Goal: Information Seeking & Learning: Compare options

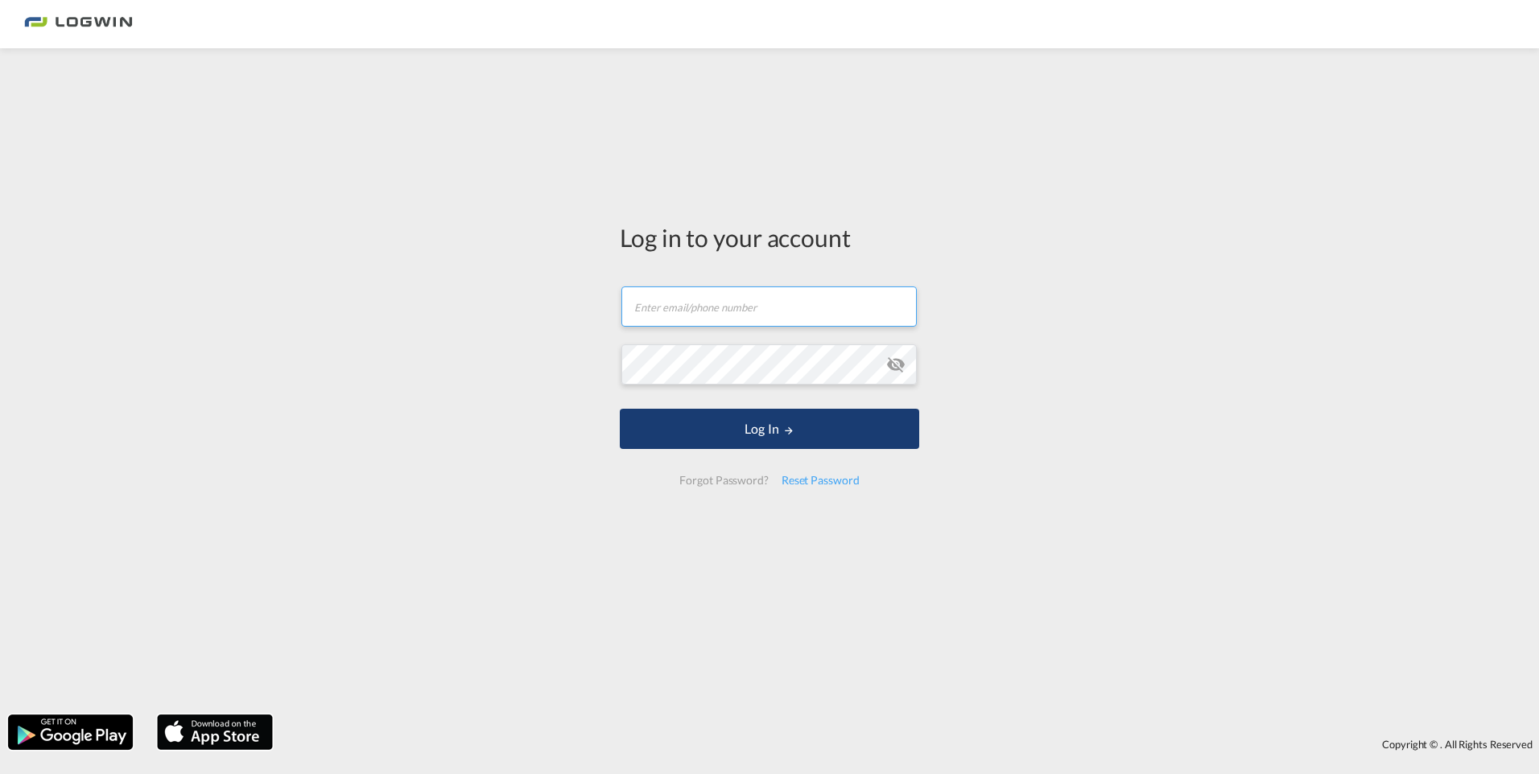
type input "[PERSON_NAME][EMAIL_ADDRESS][PERSON_NAME][DOMAIN_NAME]"
click at [769, 439] on button "Log In" at bounding box center [769, 429] width 299 height 40
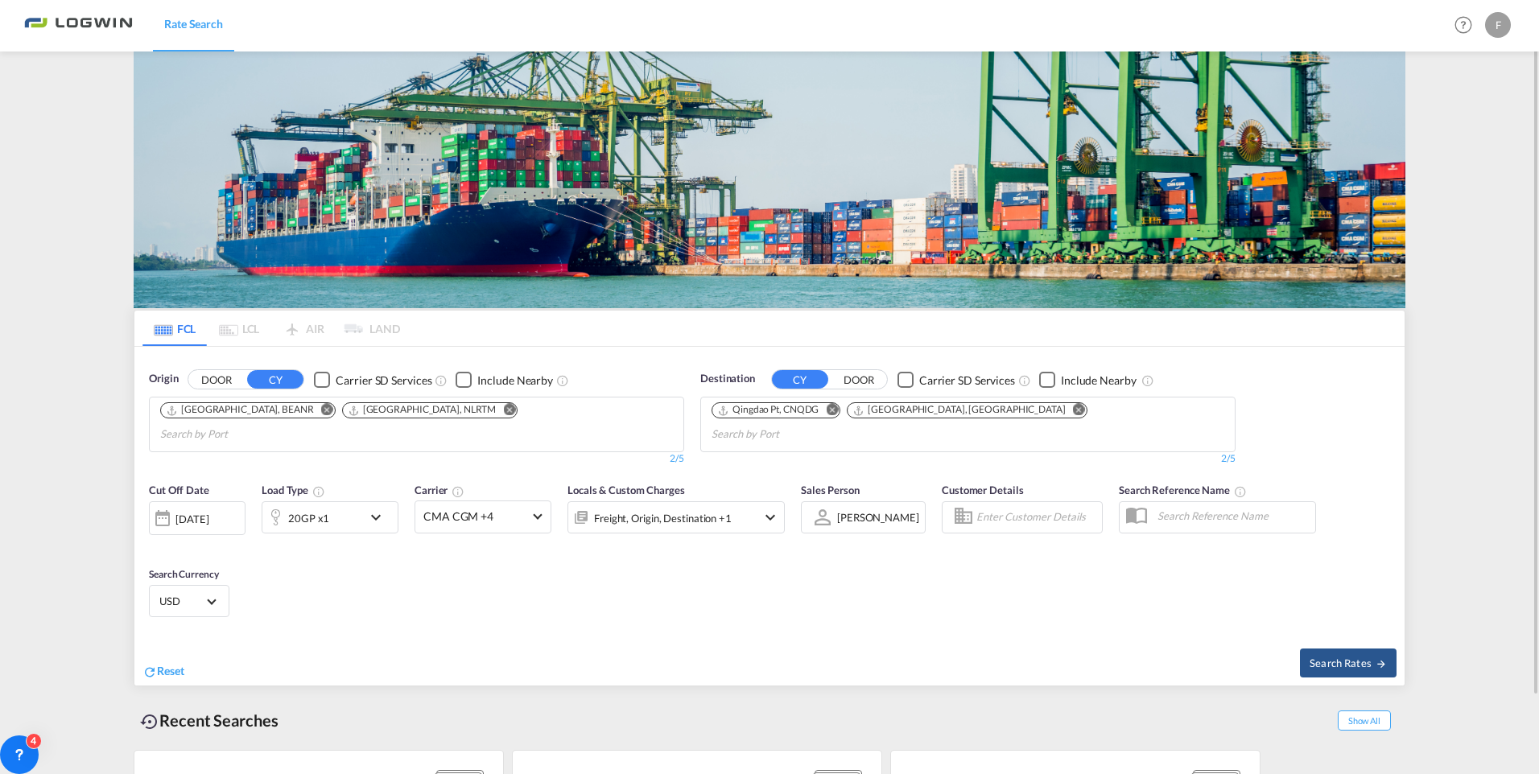
click at [213, 596] on span "Select Currency: $ USDUnited States Dollar" at bounding box center [211, 600] width 9 height 9
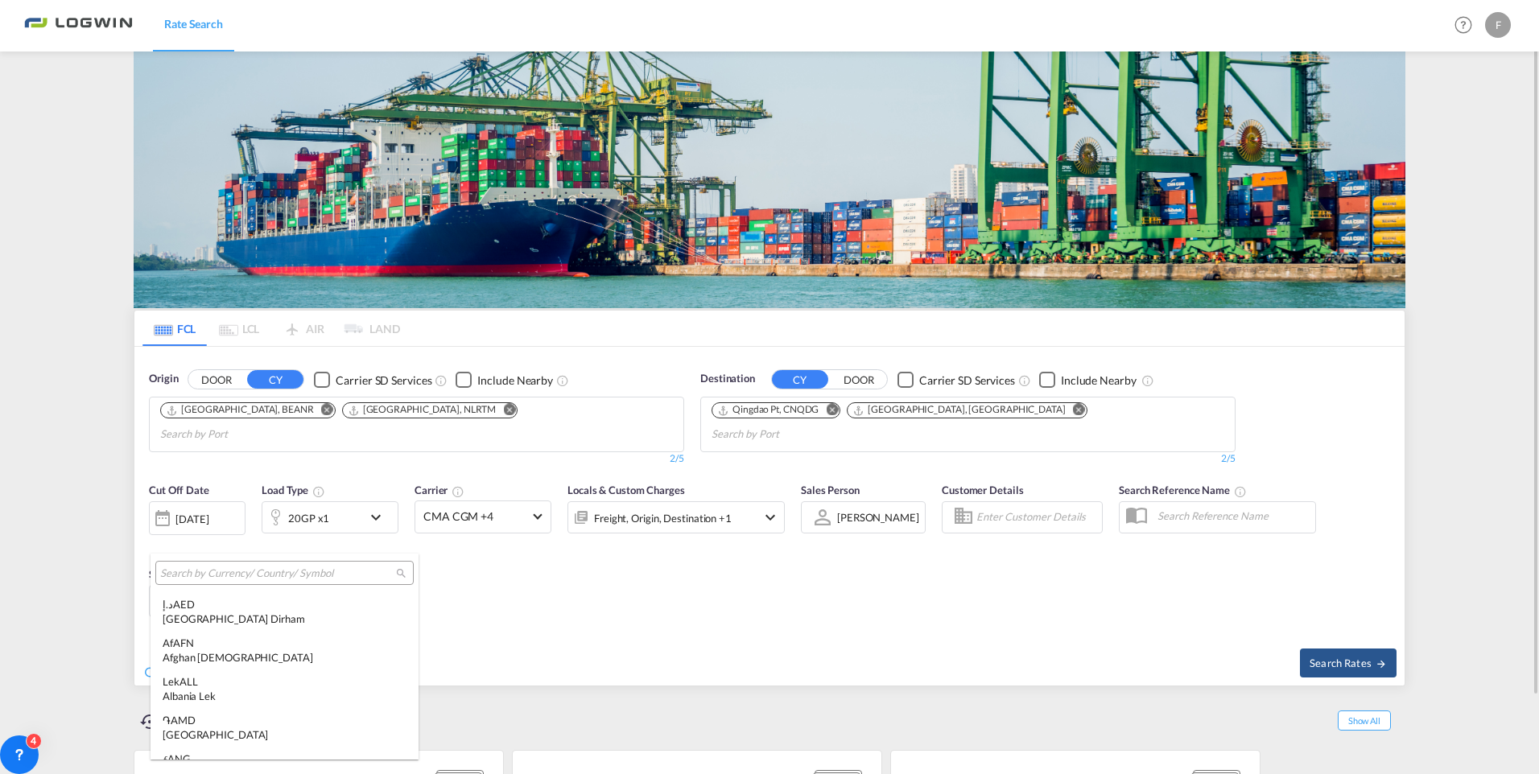
scroll to position [5558, 0]
click at [221, 567] on input "search" at bounding box center [278, 574] width 236 height 14
type input "W"
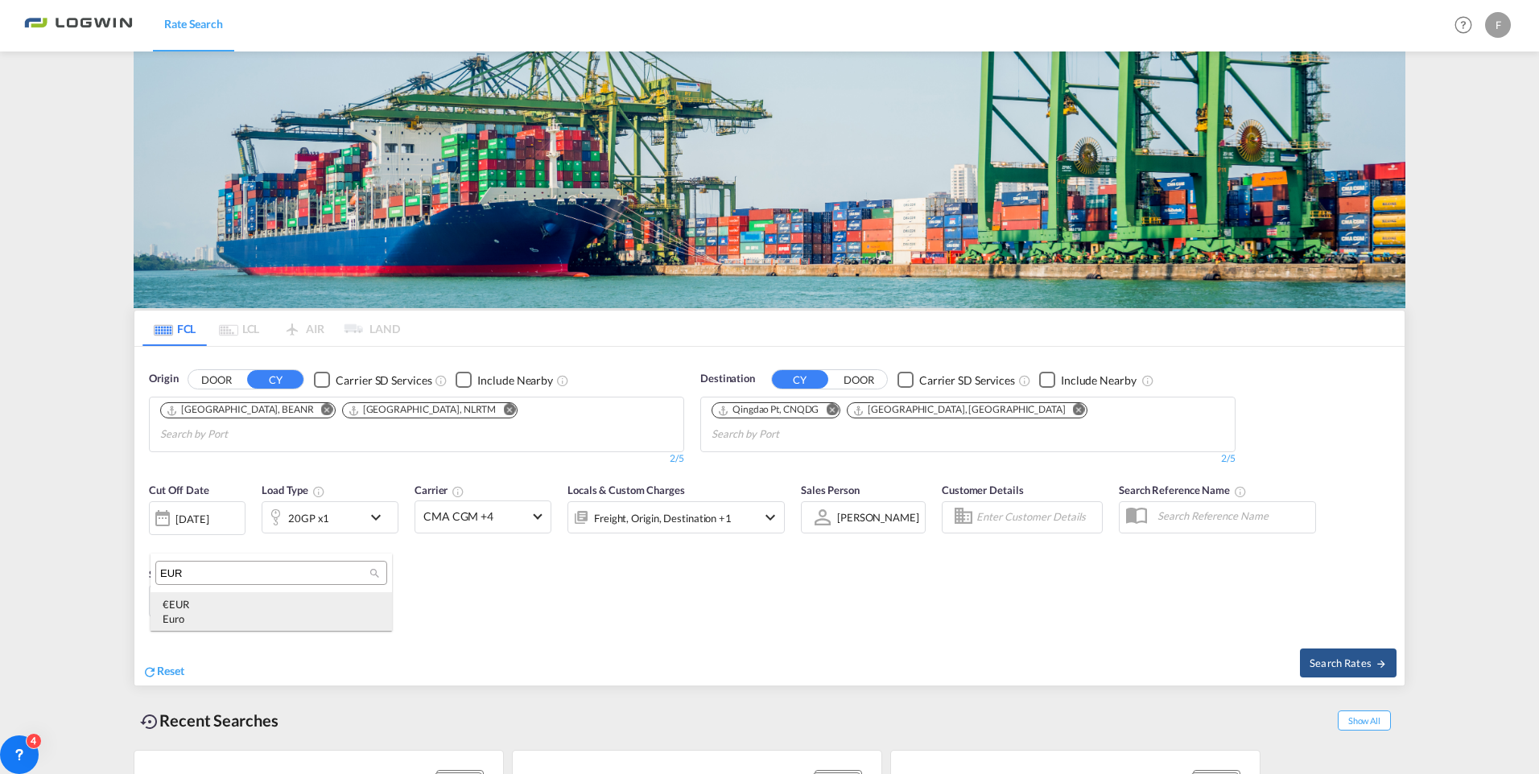
type input "EUR"
click at [184, 611] on div "€ EUR Euro" at bounding box center [271, 611] width 217 height 29
click at [1073, 407] on md-icon "Remove" at bounding box center [1079, 410] width 12 height 12
click at [832, 409] on md-icon "Remove" at bounding box center [832, 410] width 12 height 12
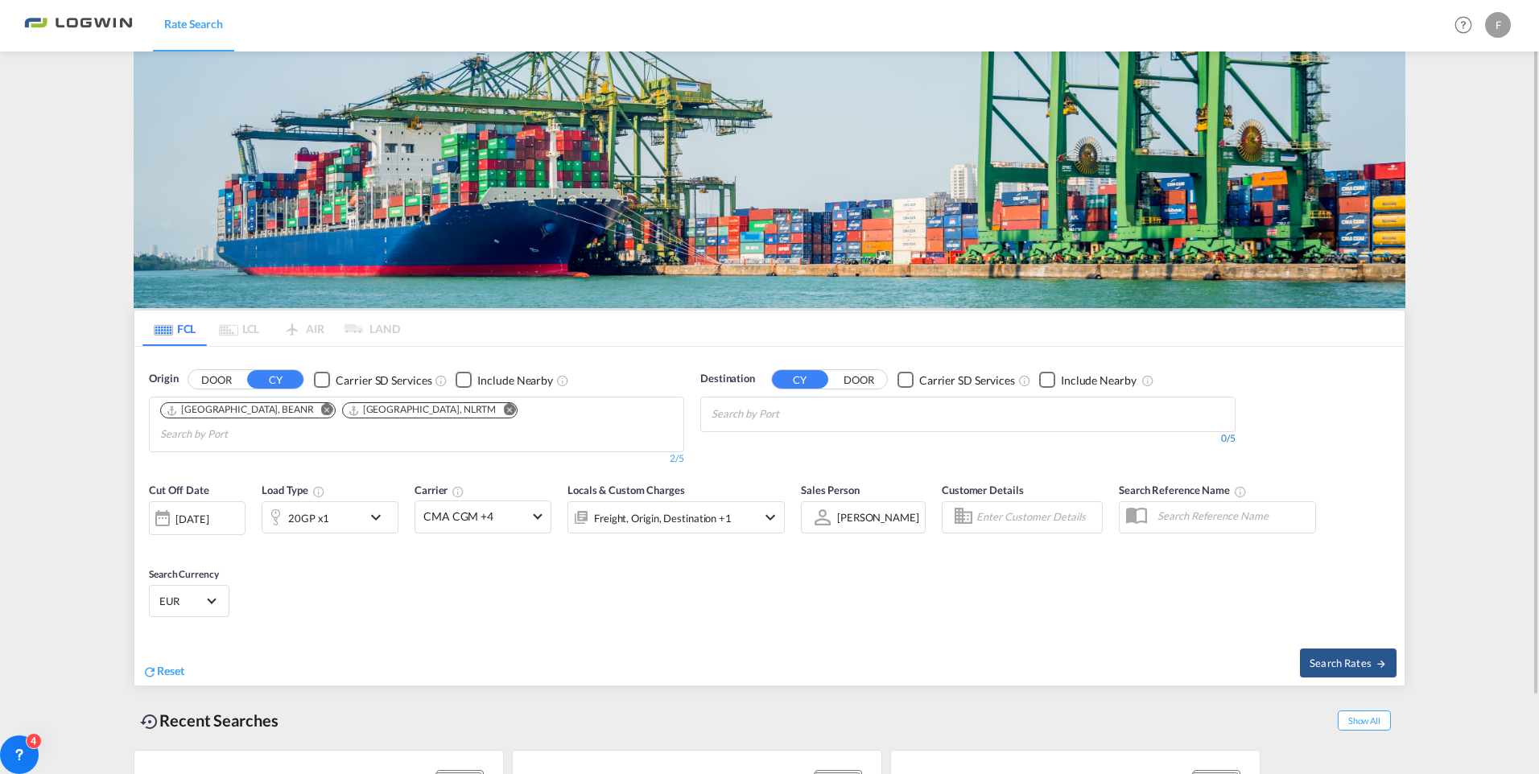
click at [799, 434] on div "0/5" at bounding box center [967, 439] width 535 height 14
click at [821, 411] on body "Rate Search Rate Search Help Resources Product Release F My Profile Logout FCL …" at bounding box center [769, 387] width 1539 height 774
type input "Paranagua"
click at [771, 445] on div "Paranagua [GEOGRAPHIC_DATA] BRPNG" at bounding box center [836, 451] width 306 height 48
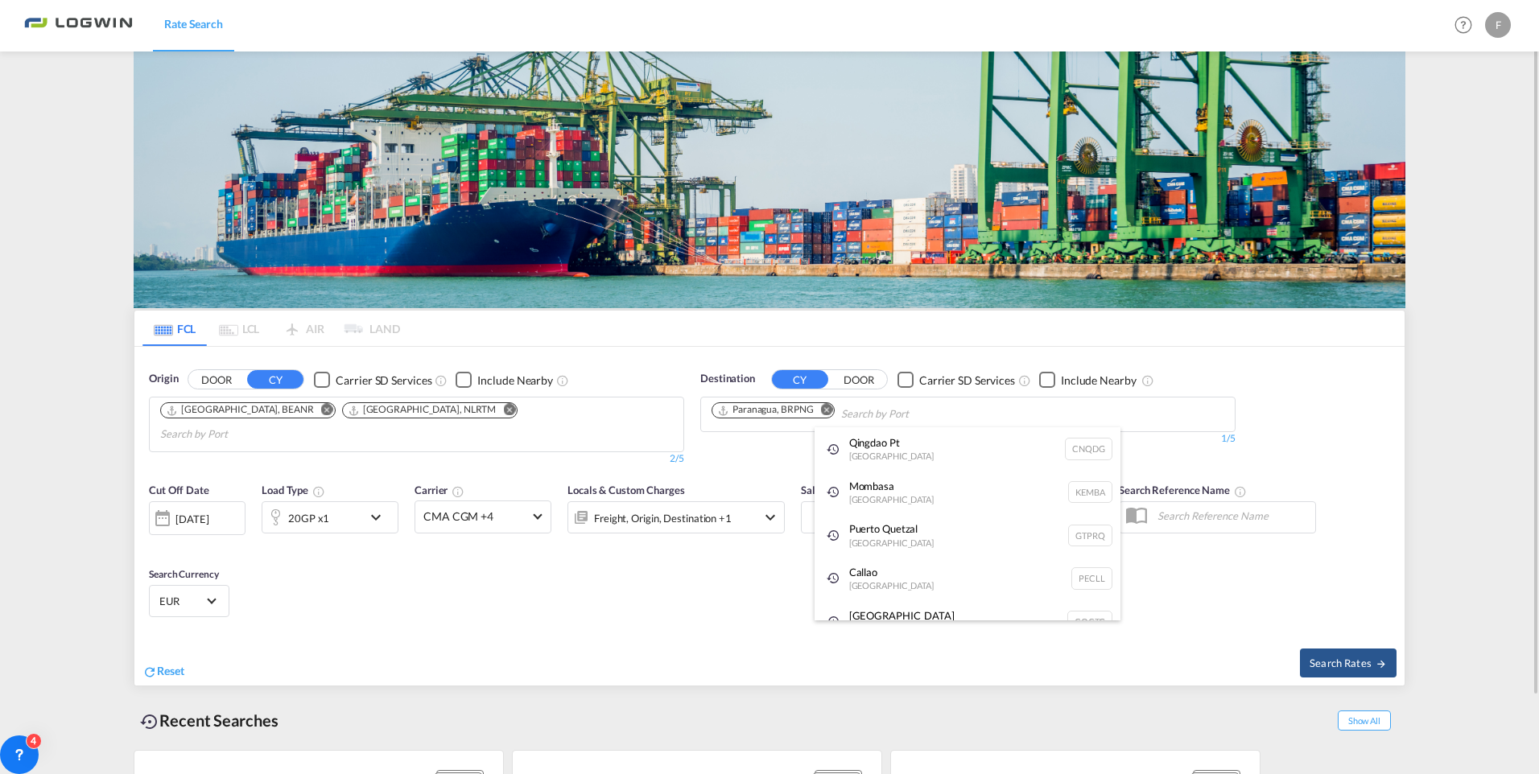
drag, startPoint x: 1205, startPoint y: 629, endPoint x: 1265, endPoint y: 581, distance: 76.7
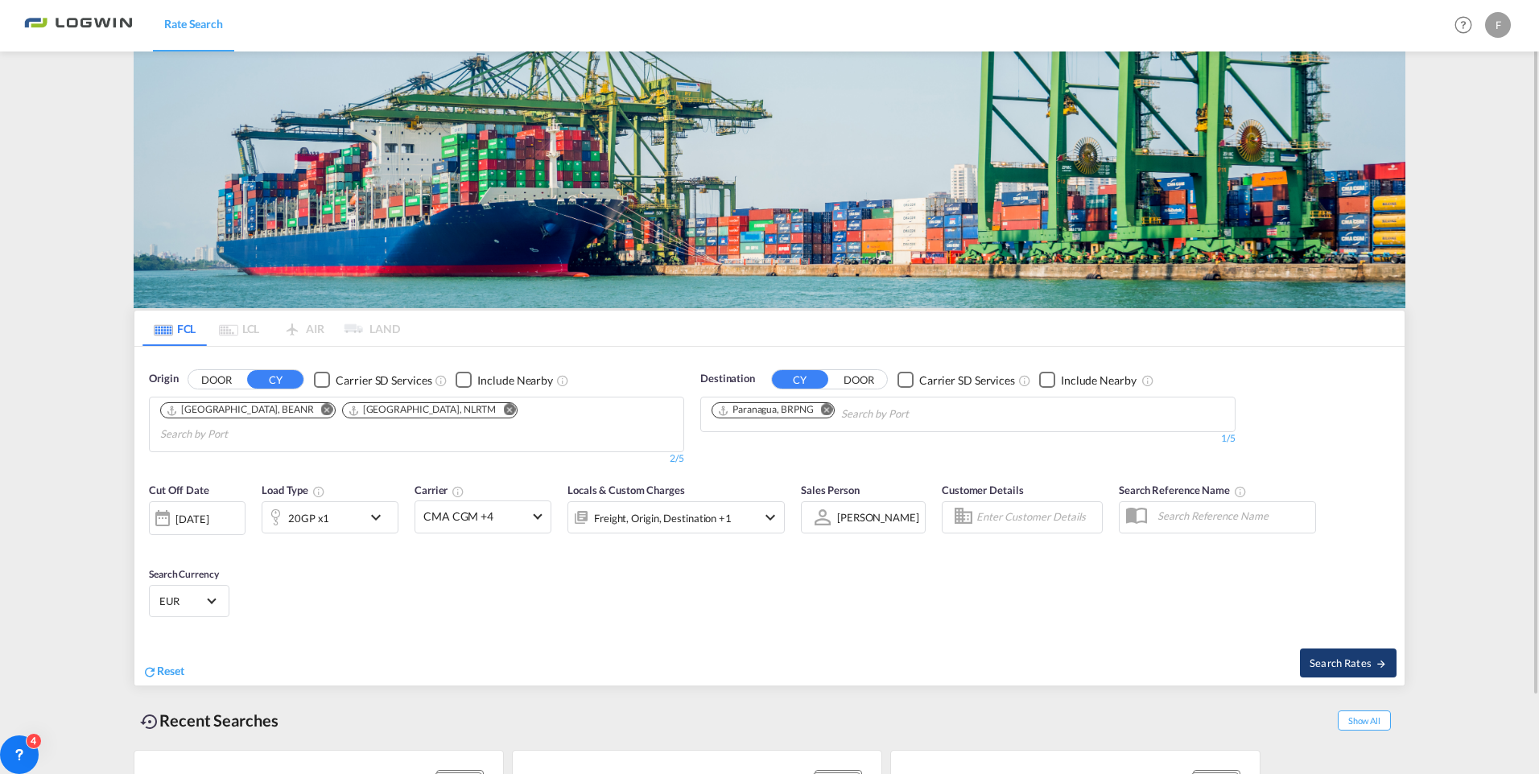
click at [1328, 657] on span "Search Rates" at bounding box center [1348, 663] width 77 height 13
type input "BEANR,NLRTM to BRPNG / [DATE]"
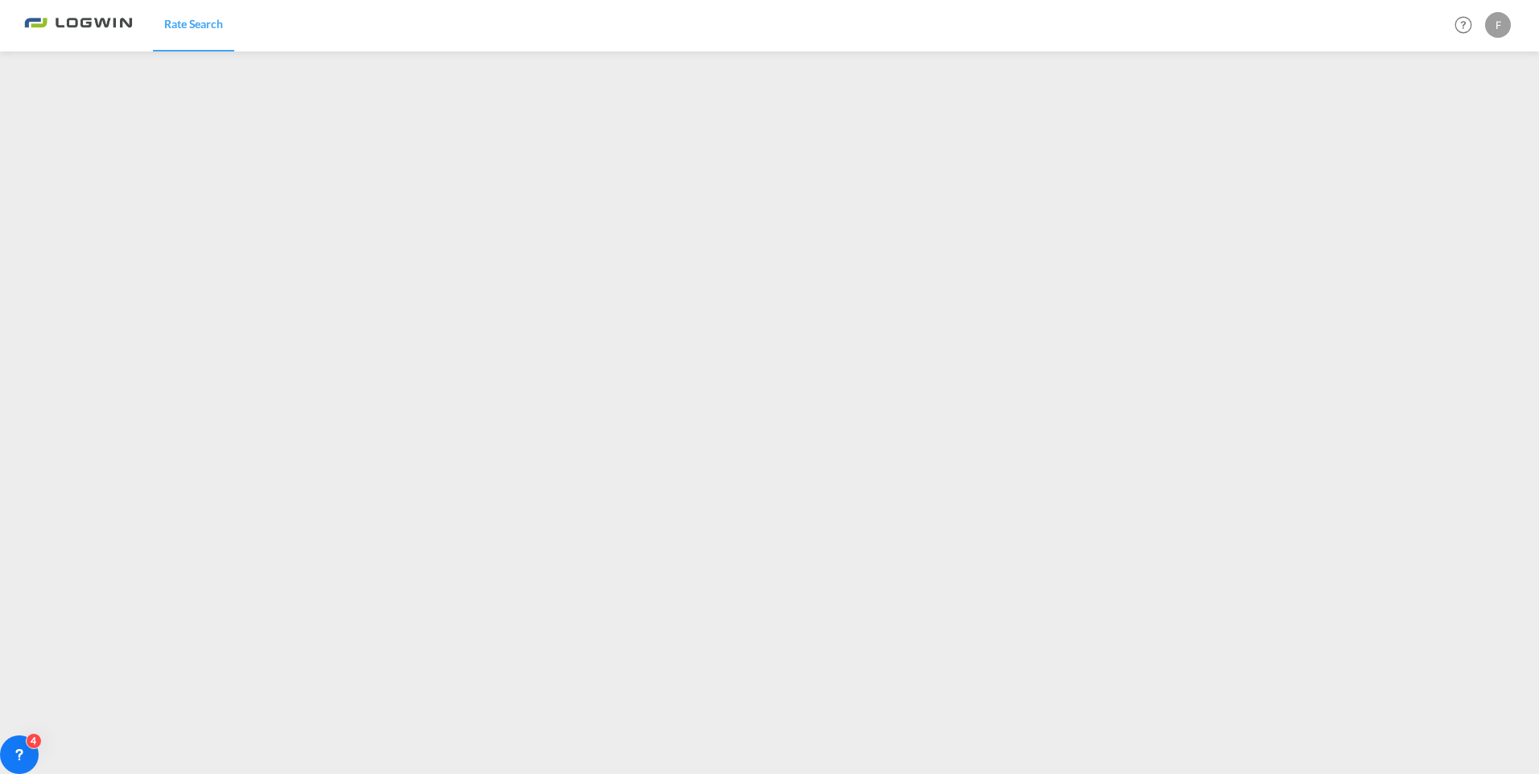
click at [1509, 28] on div "F" at bounding box center [1498, 25] width 26 height 26
click at [1447, 124] on button "Logout" at bounding box center [1479, 123] width 105 height 32
click at [1495, 32] on div "F" at bounding box center [1498, 25] width 26 height 26
click at [1450, 126] on button "Logout" at bounding box center [1479, 123] width 105 height 32
click at [1494, 25] on div "F" at bounding box center [1498, 25] width 26 height 26
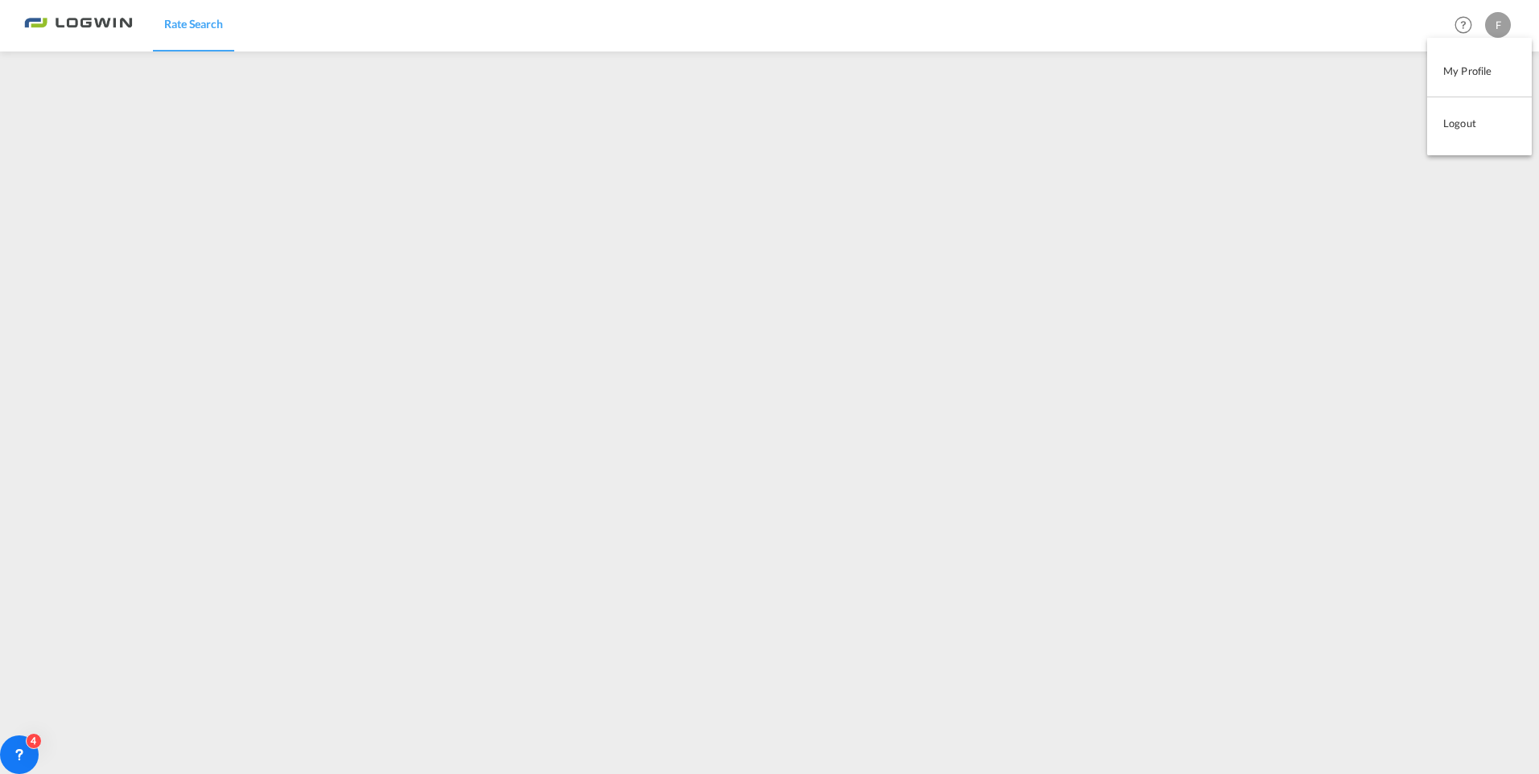
click at [1455, 126] on button "Logout" at bounding box center [1479, 123] width 105 height 32
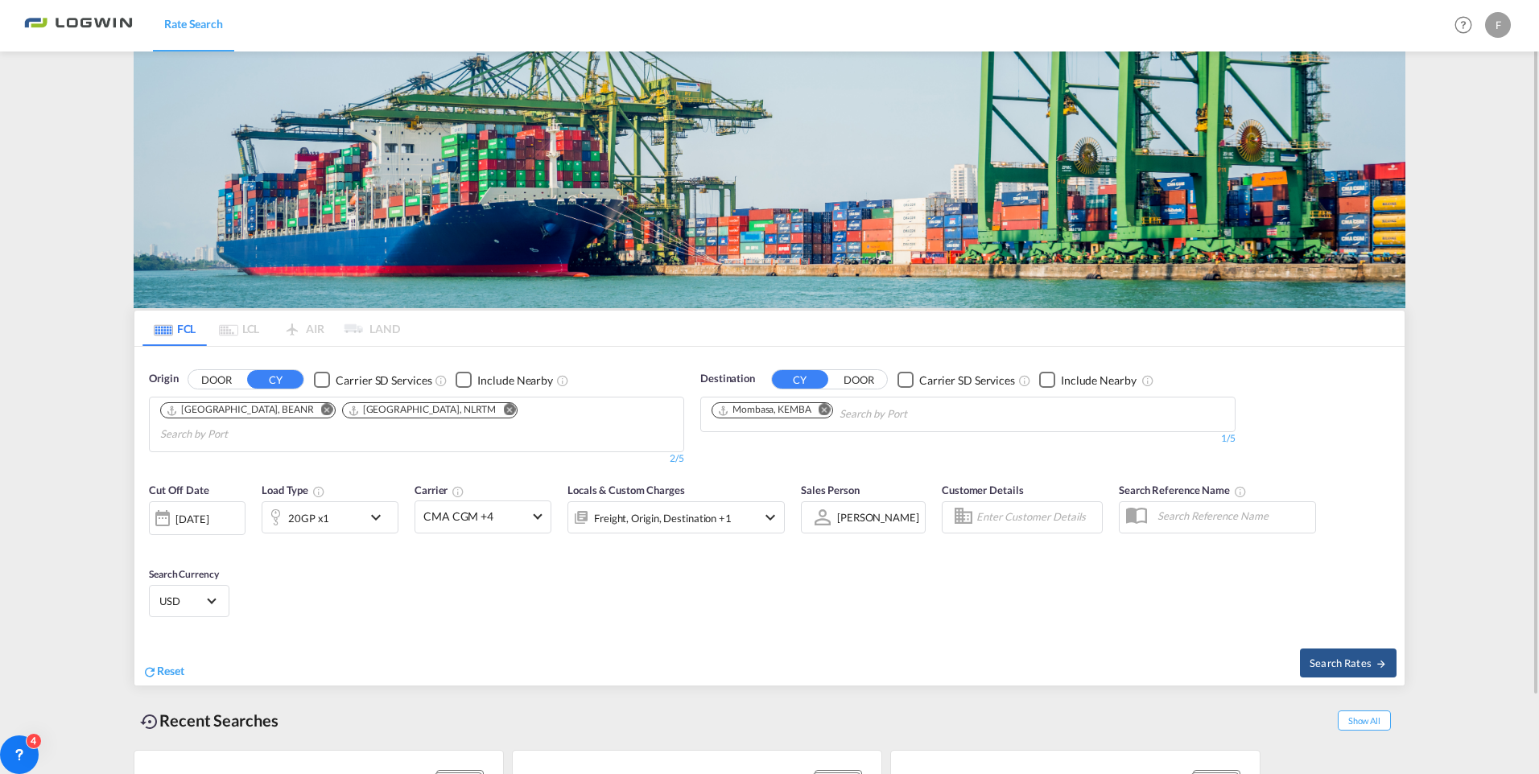
click at [823, 410] on md-icon "Remove" at bounding box center [825, 410] width 12 height 12
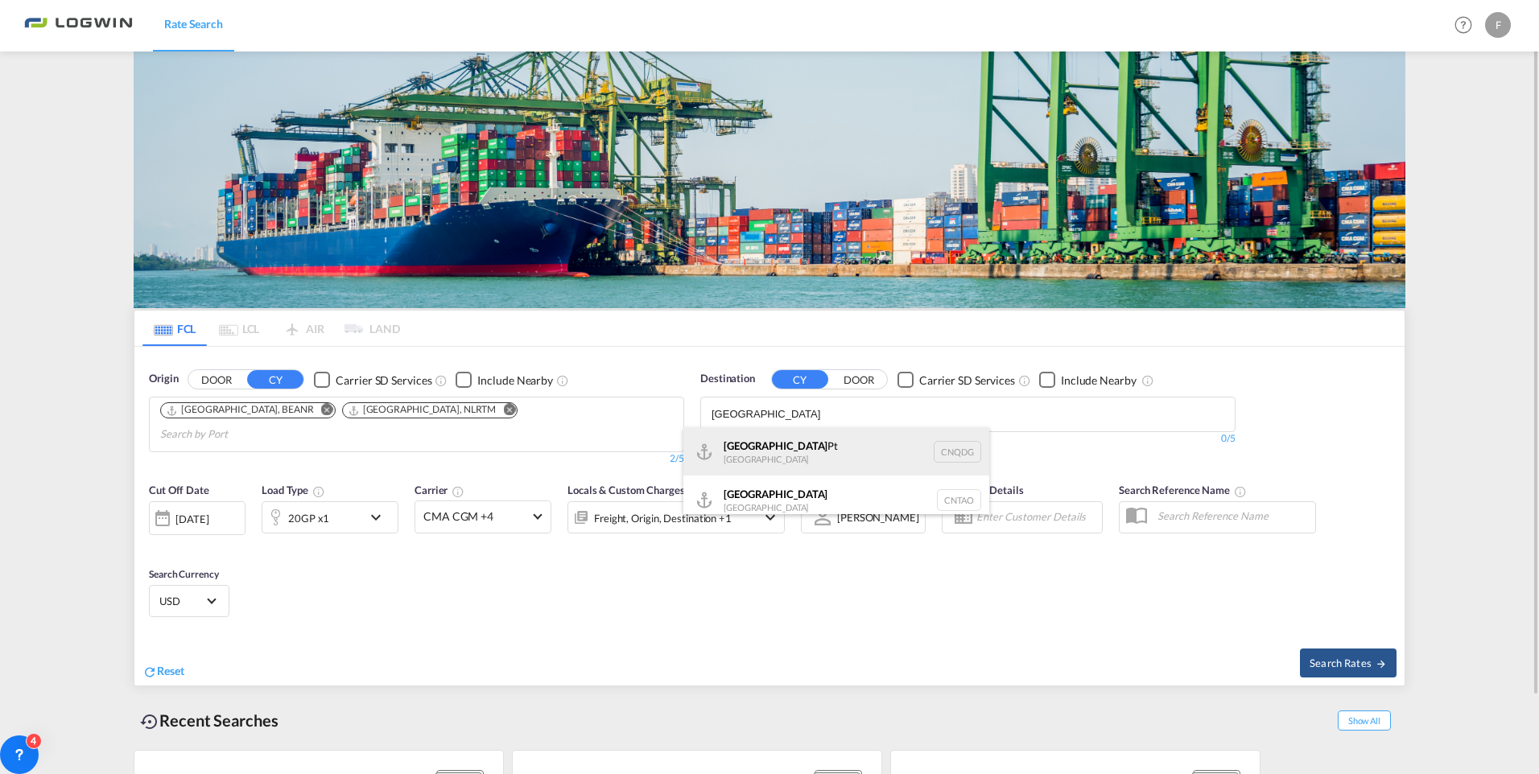
type input "[GEOGRAPHIC_DATA]"
click at [750, 440] on div "Qingdao Pt China CNQDG" at bounding box center [836, 451] width 306 height 48
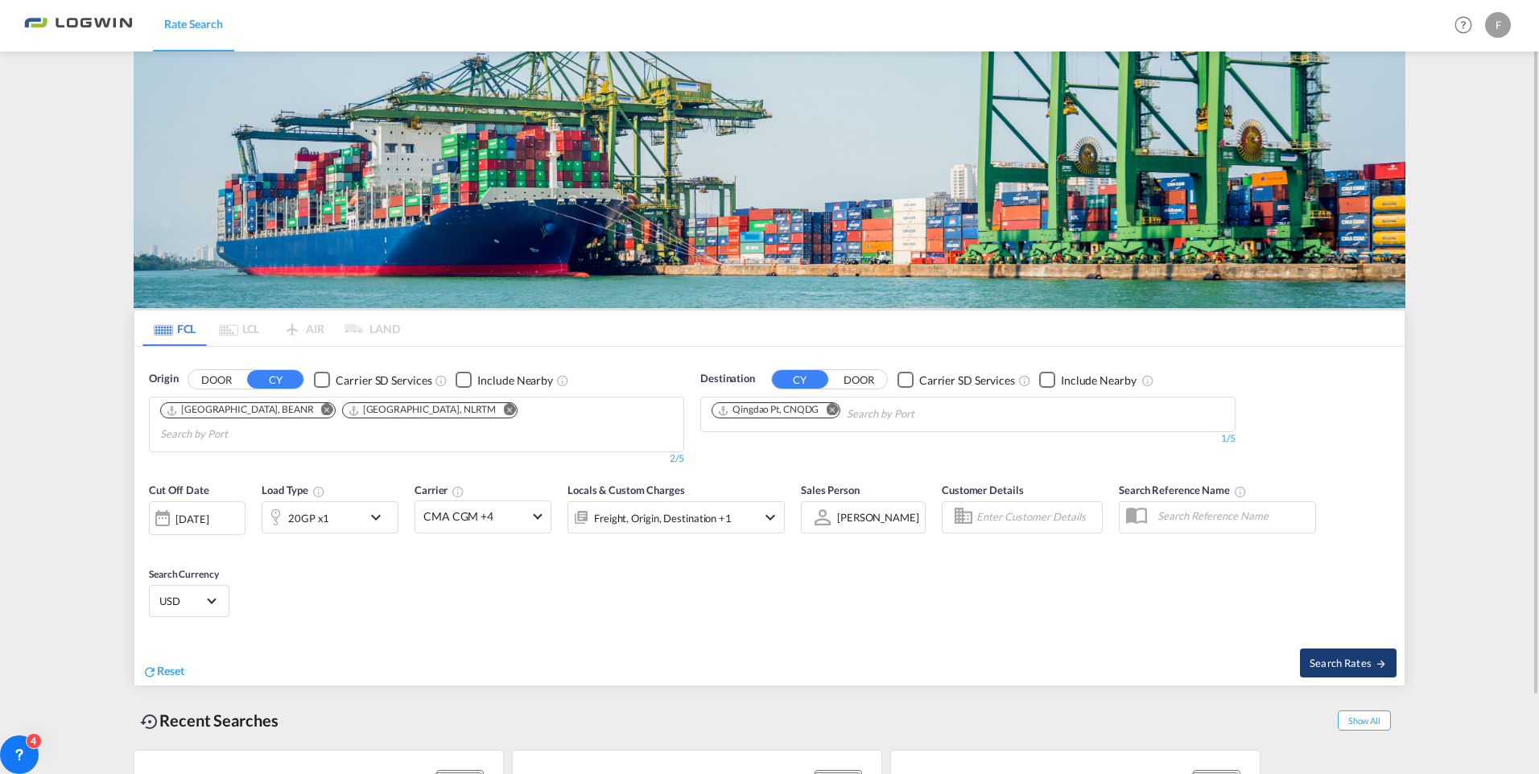
click at [1344, 657] on span "Search Rates" at bounding box center [1348, 663] width 77 height 13
type input "BEANR,NLRTM to CNQDG / 11 Aug 2025"
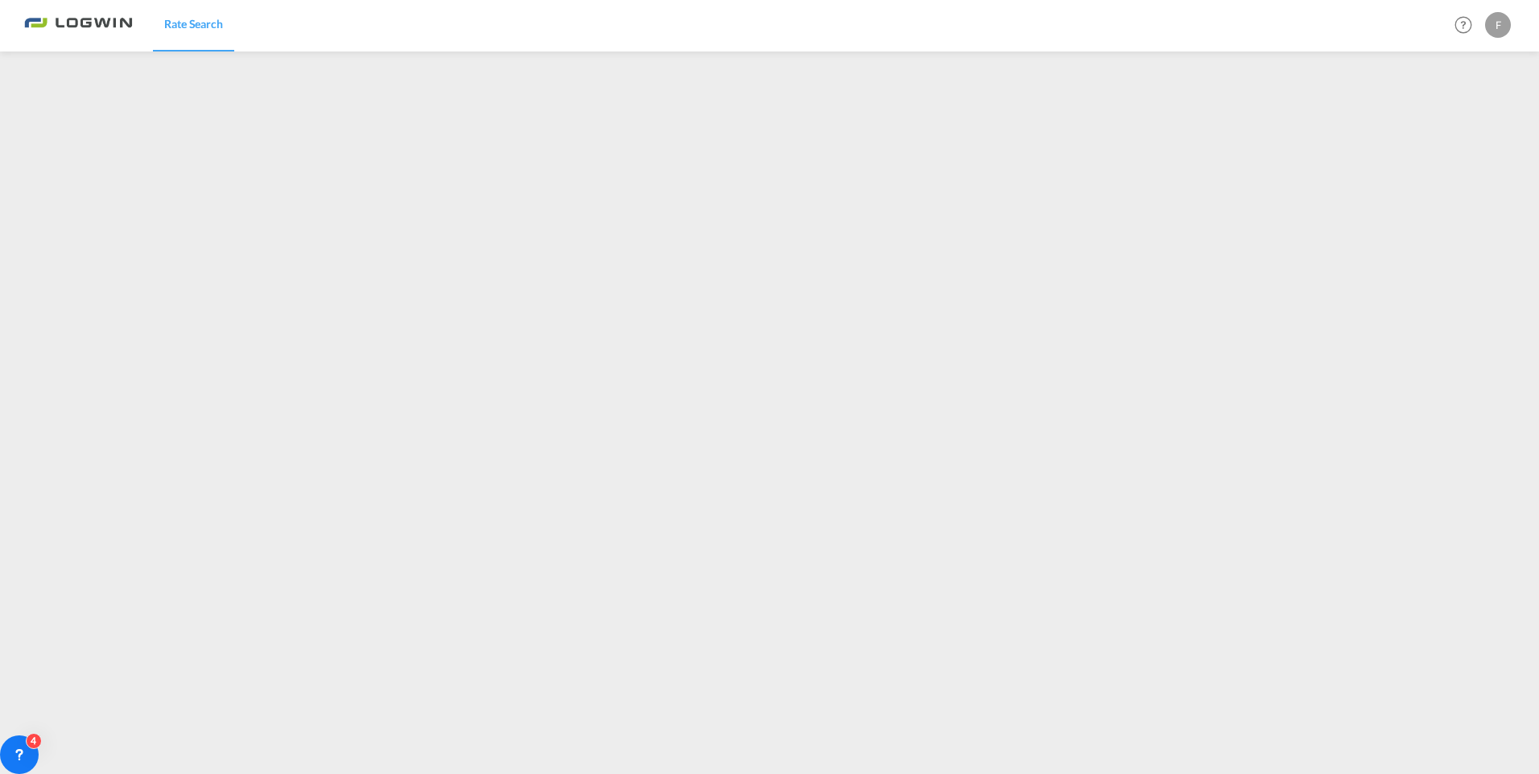
click at [1491, 29] on div "F" at bounding box center [1498, 25] width 26 height 26
click at [1459, 124] on button "Logout" at bounding box center [1479, 123] width 105 height 32
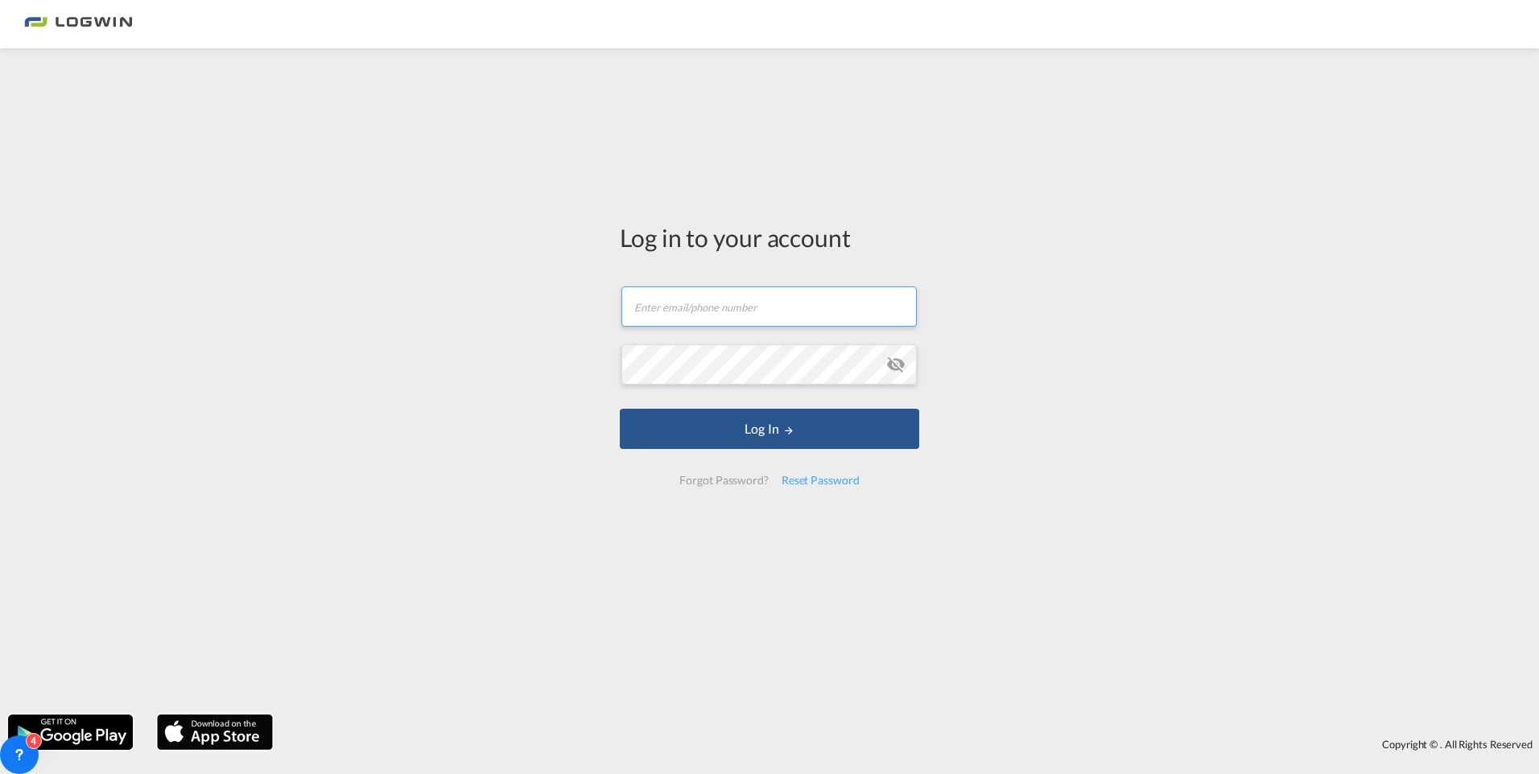
type input "[PERSON_NAME][EMAIL_ADDRESS][PERSON_NAME][DOMAIN_NAME]"
